Goal: Task Accomplishment & Management: Manage account settings

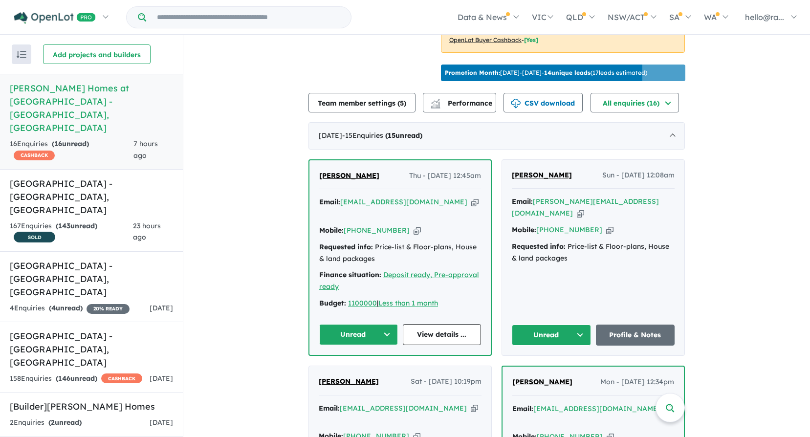
scroll to position [369, 0]
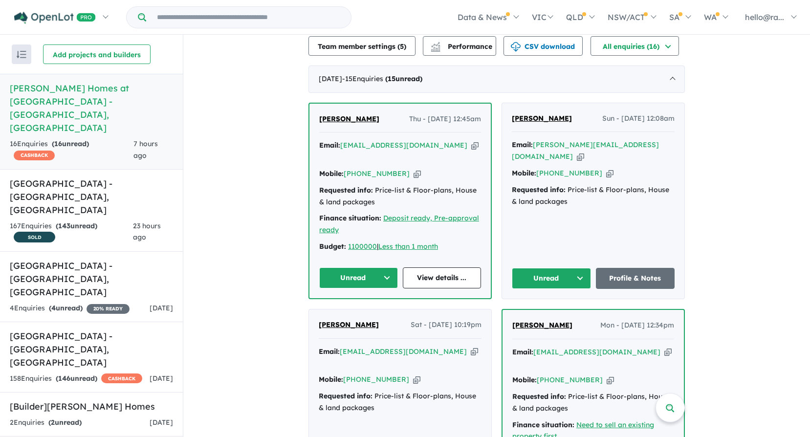
click at [471, 151] on icon "button" at bounding box center [474, 145] width 7 height 10
click at [414, 173] on icon "button" at bounding box center [417, 174] width 7 height 10
drag, startPoint x: 355, startPoint y: 129, endPoint x: 314, endPoint y: 130, distance: 41.6
click at [314, 130] on div "[PERSON_NAME] Thu - [DATE] 12:45am Email: [EMAIL_ADDRESS][DOMAIN_NAME] Copied! …" at bounding box center [399, 201] width 181 height 195
drag, startPoint x: 314, startPoint y: 130, endPoint x: 324, endPoint y: 128, distance: 10.0
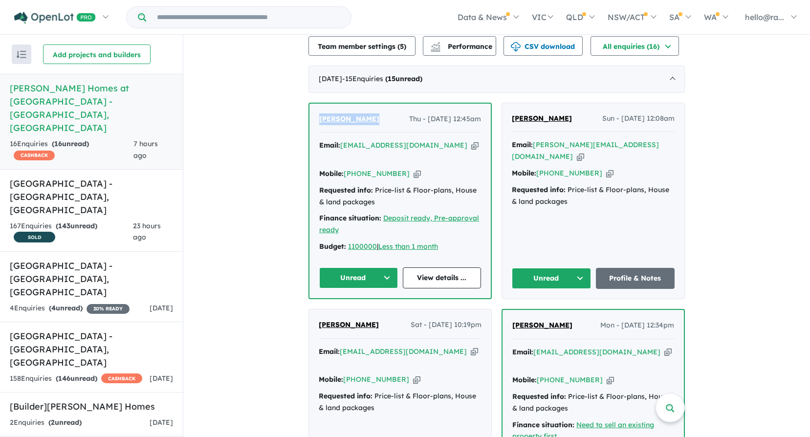
copy span "[PERSON_NAME]"
click at [471, 151] on icon "button" at bounding box center [474, 145] width 7 height 10
copy span "[PERSON_NAME]"
click at [414, 169] on icon "button" at bounding box center [417, 174] width 7 height 10
copy span "Chamroeun Lim"
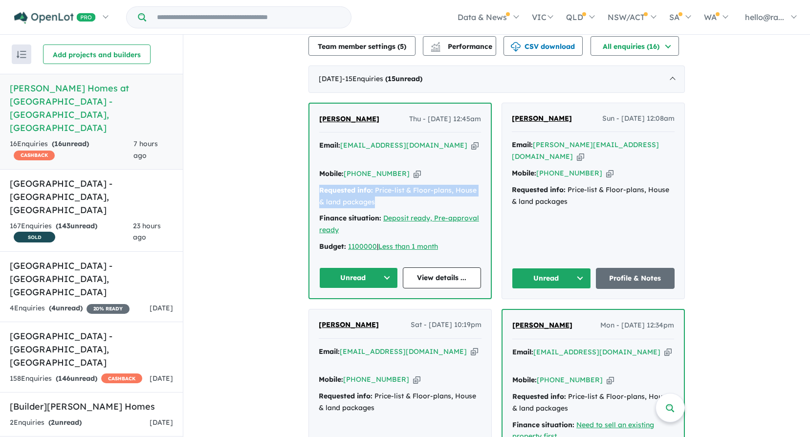
drag, startPoint x: 375, startPoint y: 196, endPoint x: 310, endPoint y: 192, distance: 65.2
click at [310, 192] on div "Chamroeun Lim Thu - 25/09/2025, 12:45am Email: kaleolim808@gmail.com Copied! Mo…" at bounding box center [399, 201] width 181 height 195
drag, startPoint x: 310, startPoint y: 192, endPoint x: 327, endPoint y: 193, distance: 16.6
copy div "Requested info: Price-list & Floor-plans, House & land packages"
click at [362, 273] on button "Unread" at bounding box center [358, 277] width 79 height 21
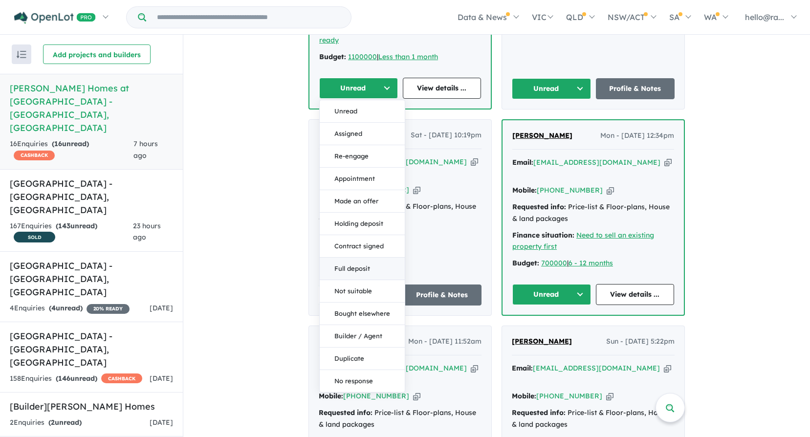
scroll to position [613, 0]
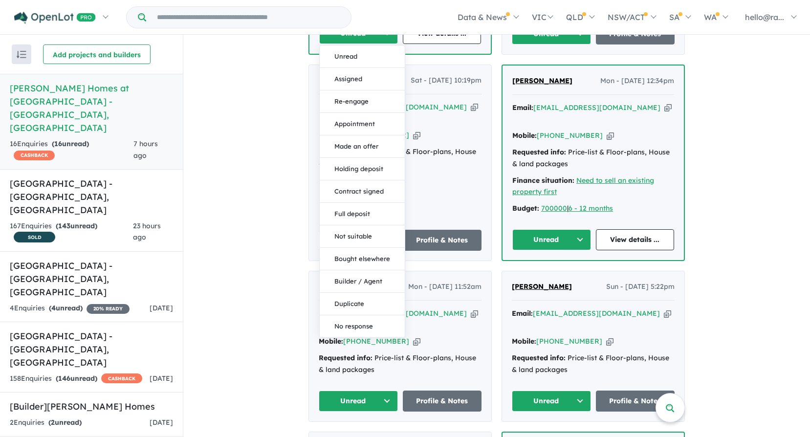
click at [250, 228] on div "View 7 projects in your account Rawson Homes at Southlakes Estate - Dubbo OPENL…" at bounding box center [496, 420] width 627 height 1998
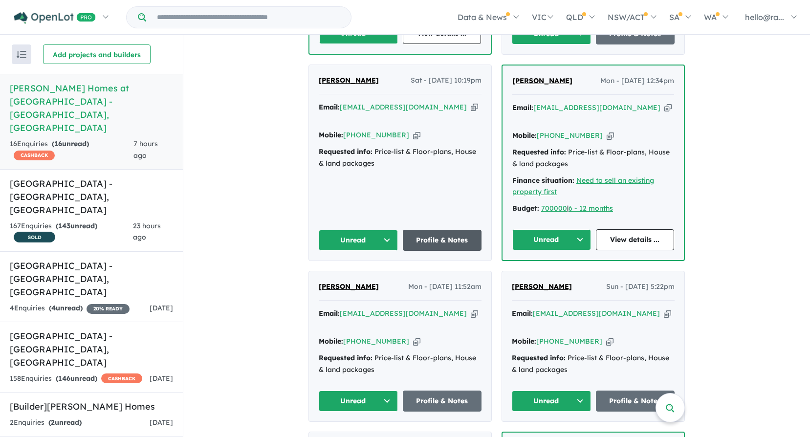
click at [437, 230] on link "Profile & Notes" at bounding box center [442, 240] width 79 height 21
